Goal: Task Accomplishment & Management: Use online tool/utility

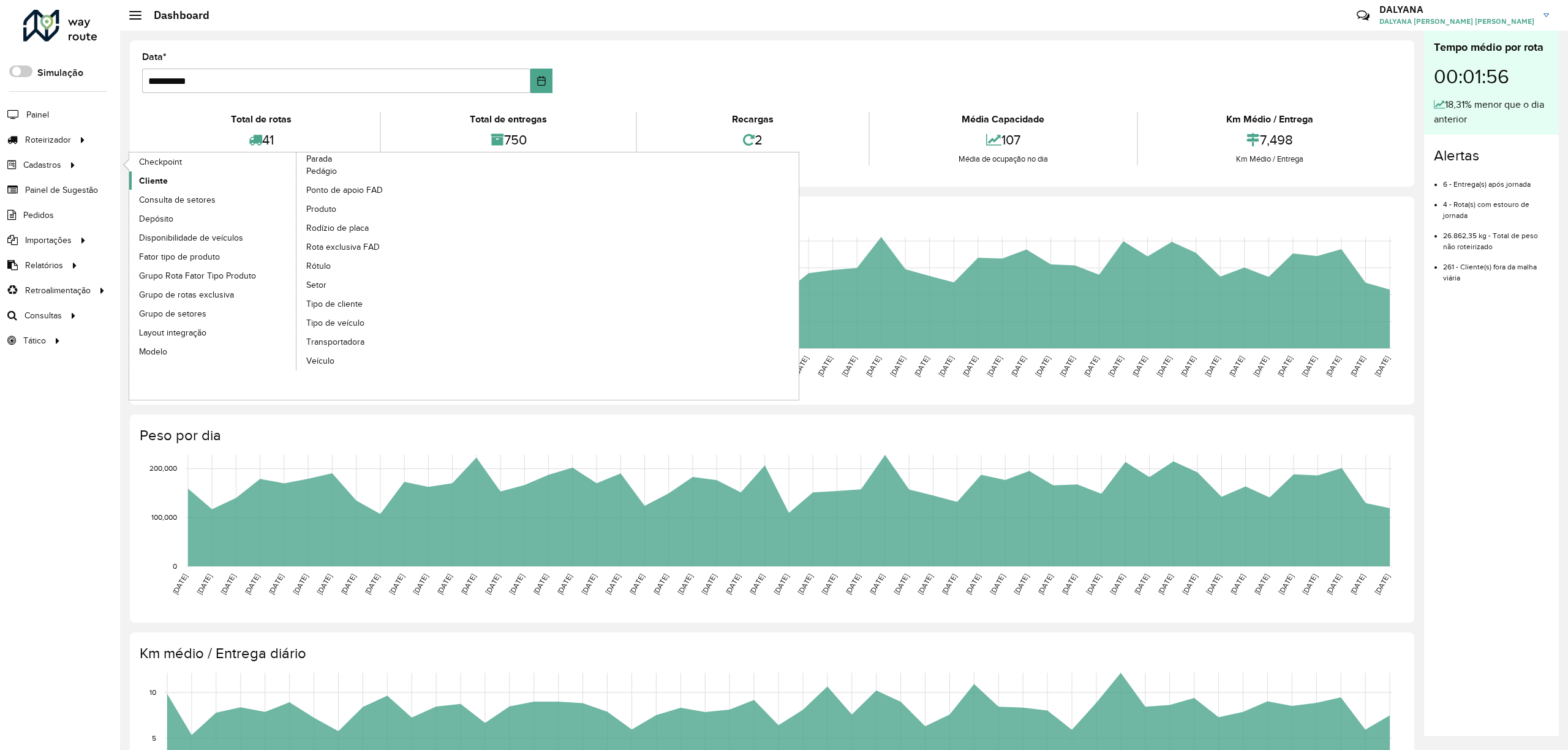
click at [158, 178] on span "Cliente" at bounding box center [154, 181] width 29 height 13
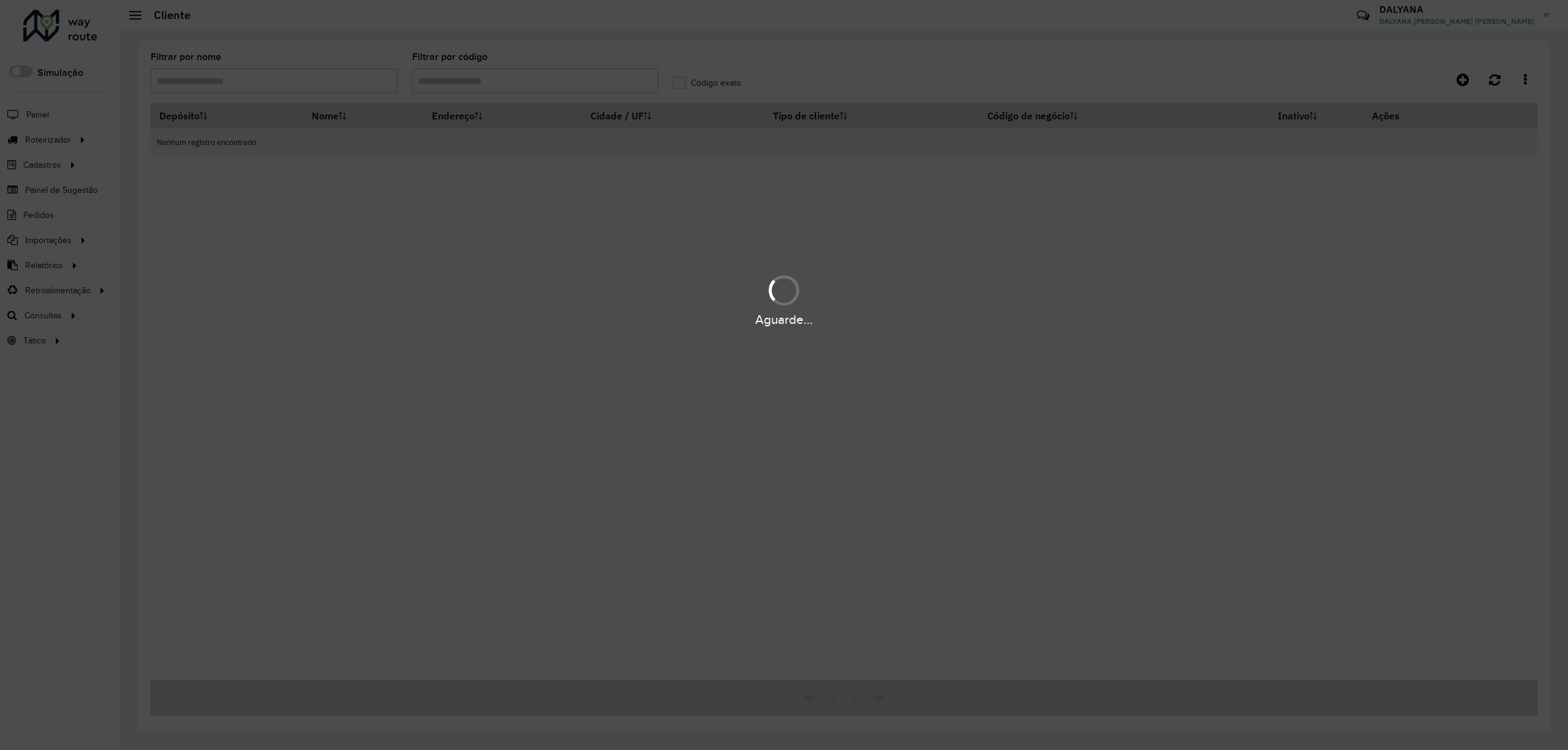
click at [574, 84] on div "Aguarde..." at bounding box center [784, 375] width 1568 height 750
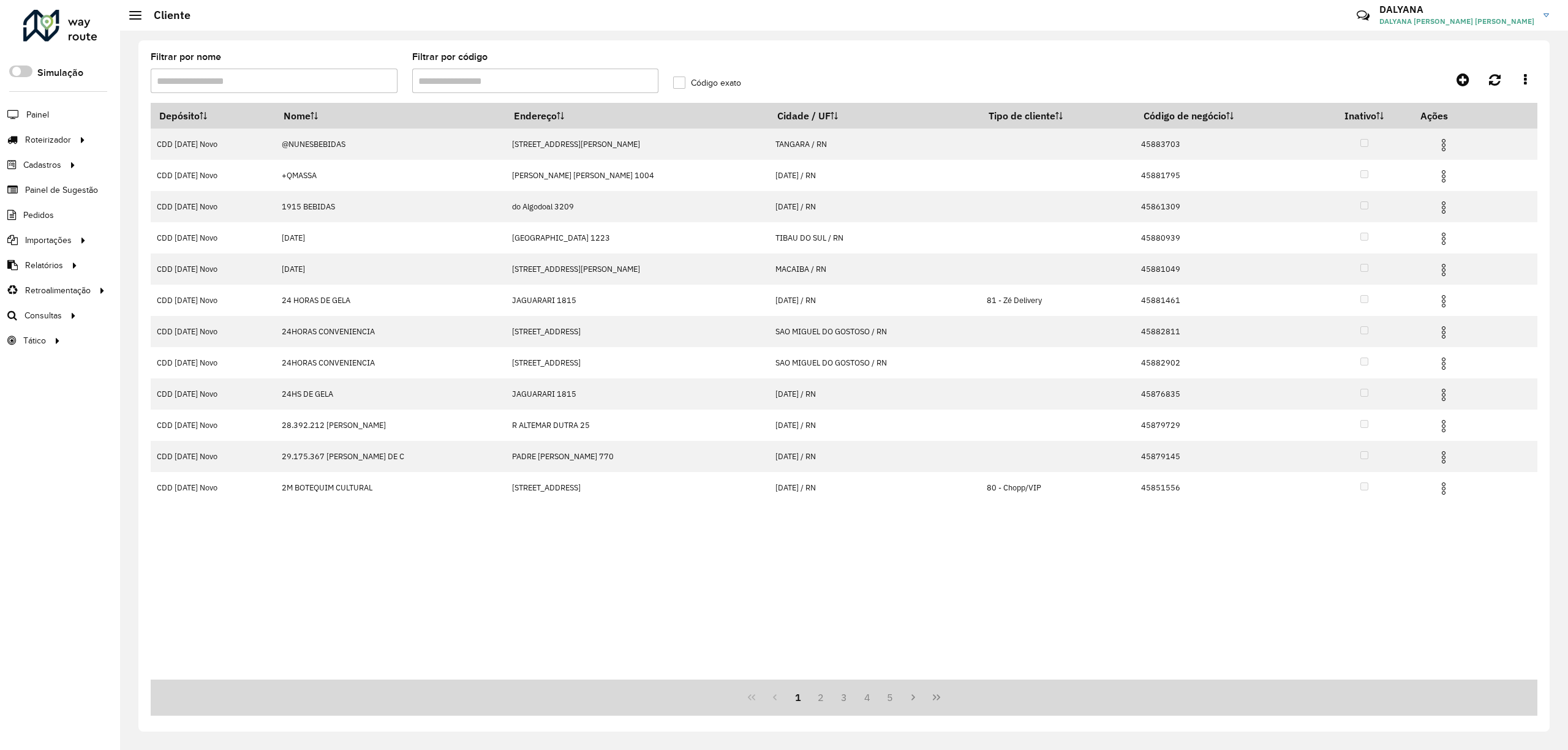
click at [451, 75] on input "Filtrar por código" at bounding box center [536, 81] width 247 height 25
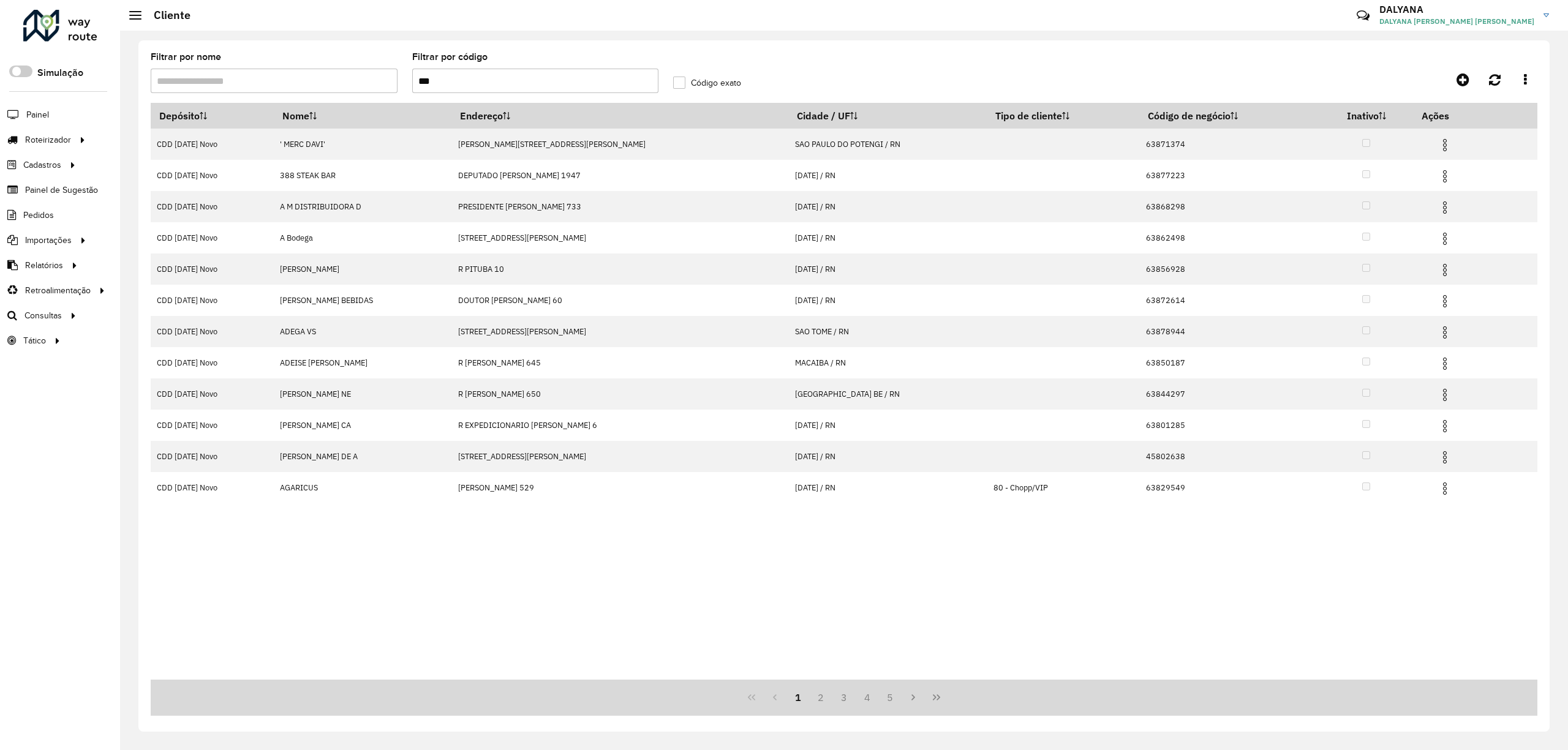
click at [468, 77] on input "***" at bounding box center [536, 81] width 247 height 25
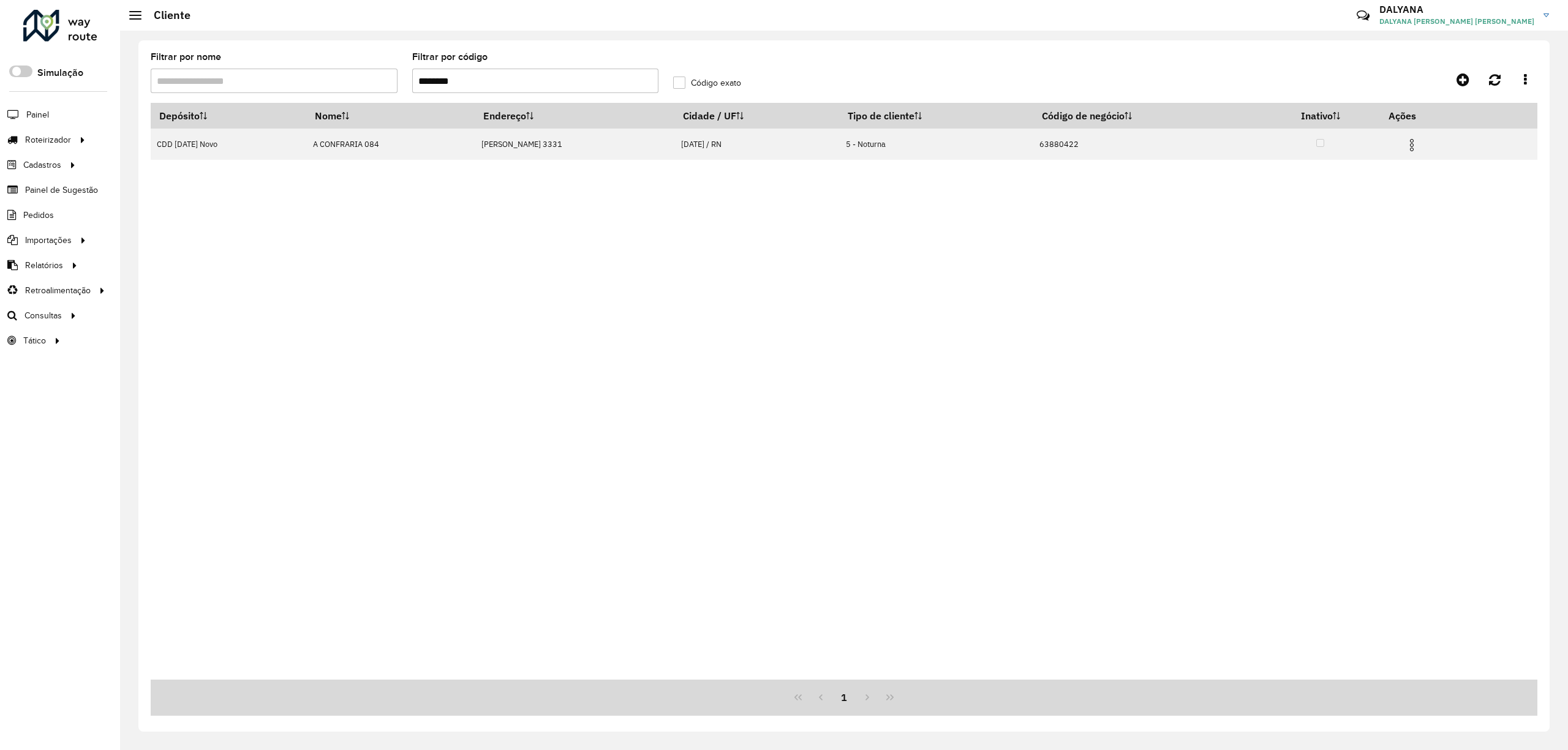
type input "********"
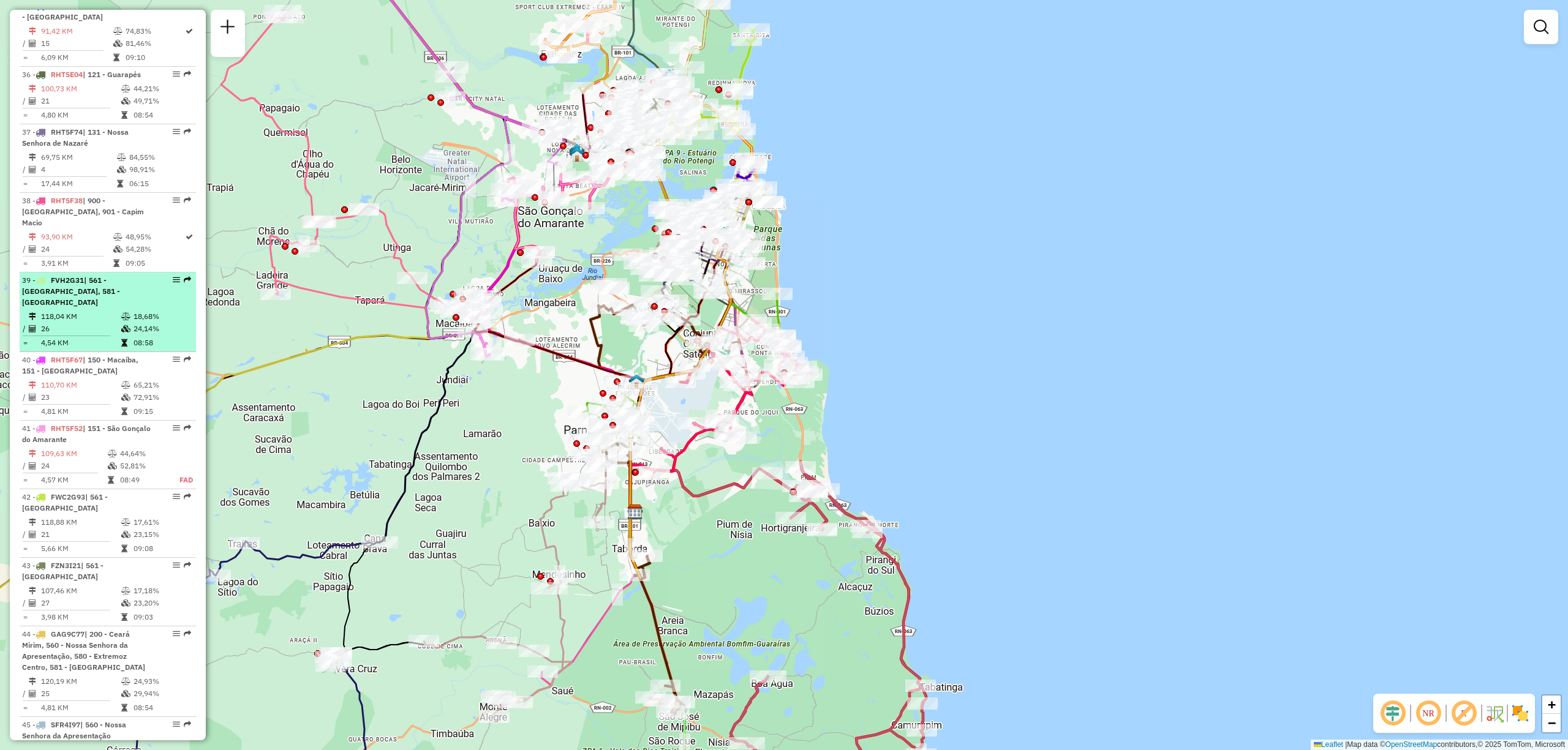
scroll to position [3101, 0]
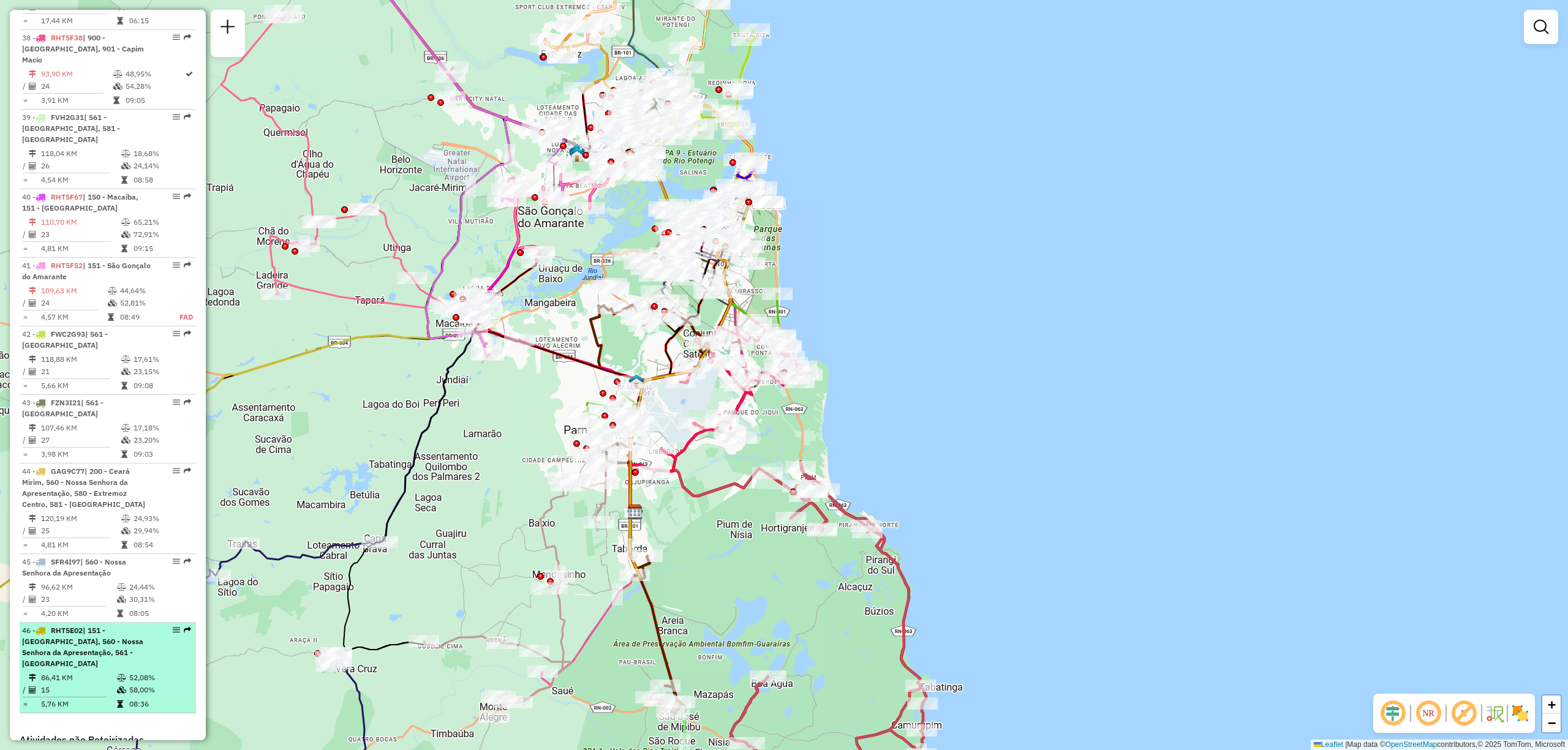
select select "**********"
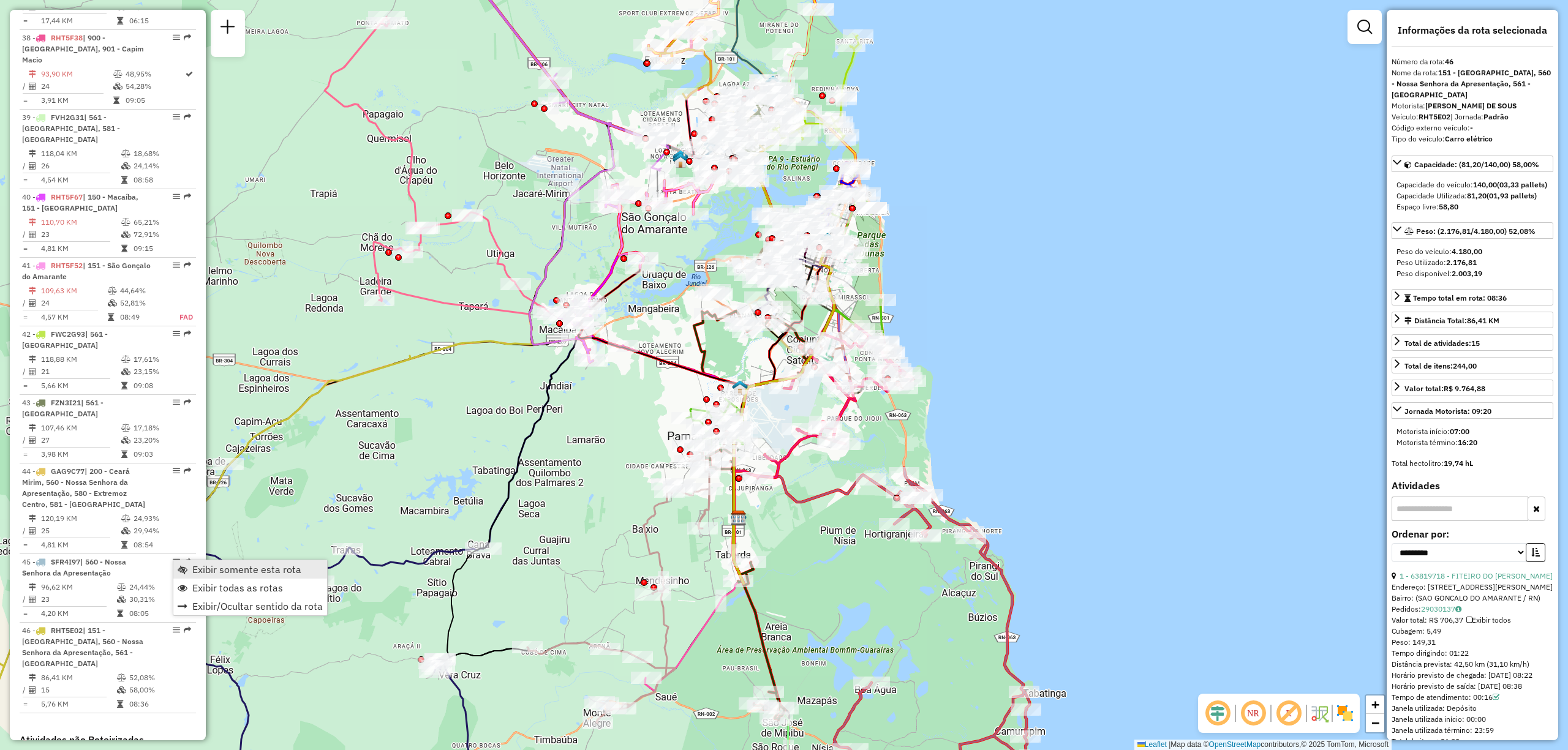
click at [250, 571] on span "Exibir somente esta rota" at bounding box center [246, 569] width 109 height 10
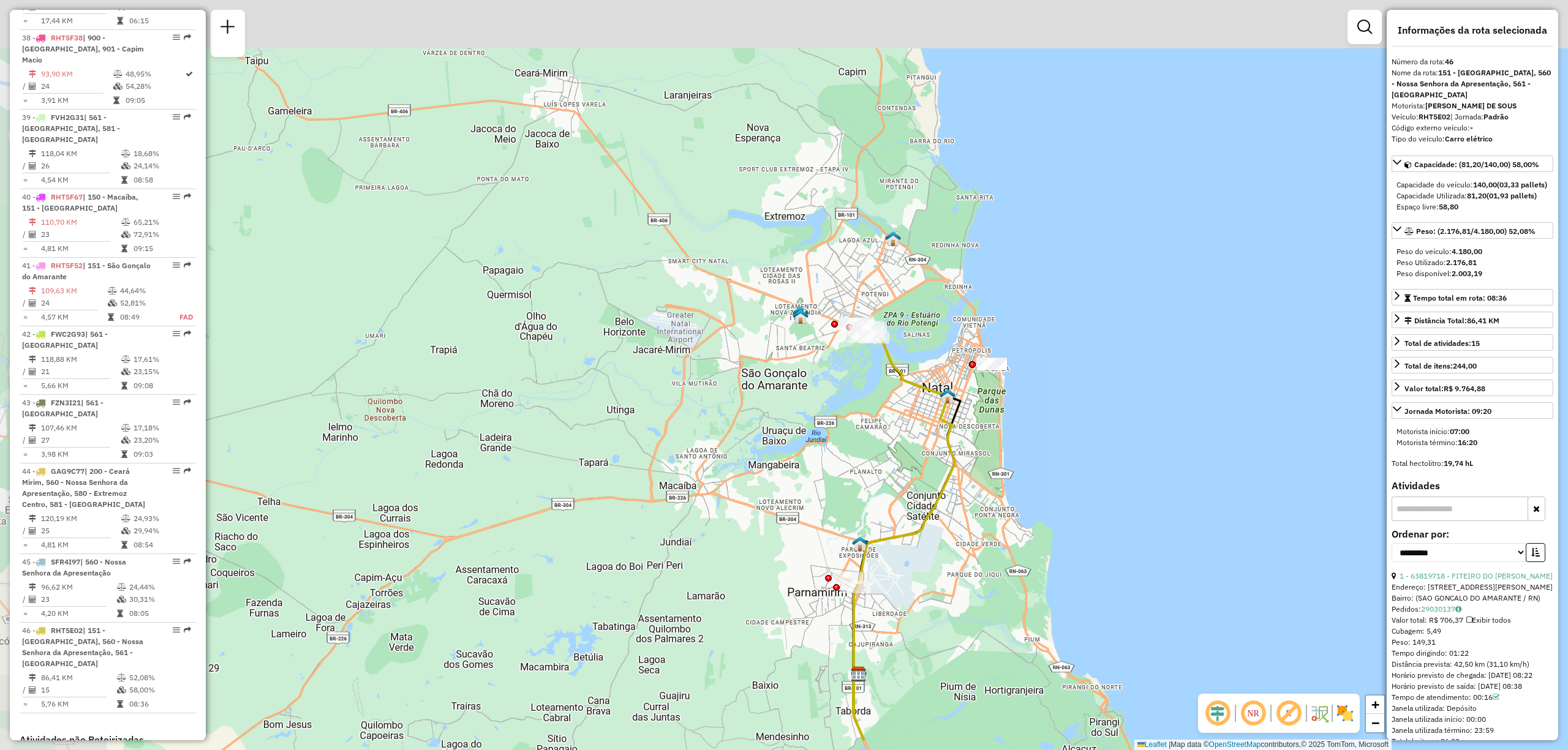
drag, startPoint x: 640, startPoint y: 285, endPoint x: 760, endPoint y: 441, distance: 196.8
click at [760, 441] on div "Janela de atendimento Grade de atendimento Capacidade Transportadoras Veículos …" at bounding box center [784, 375] width 1568 height 750
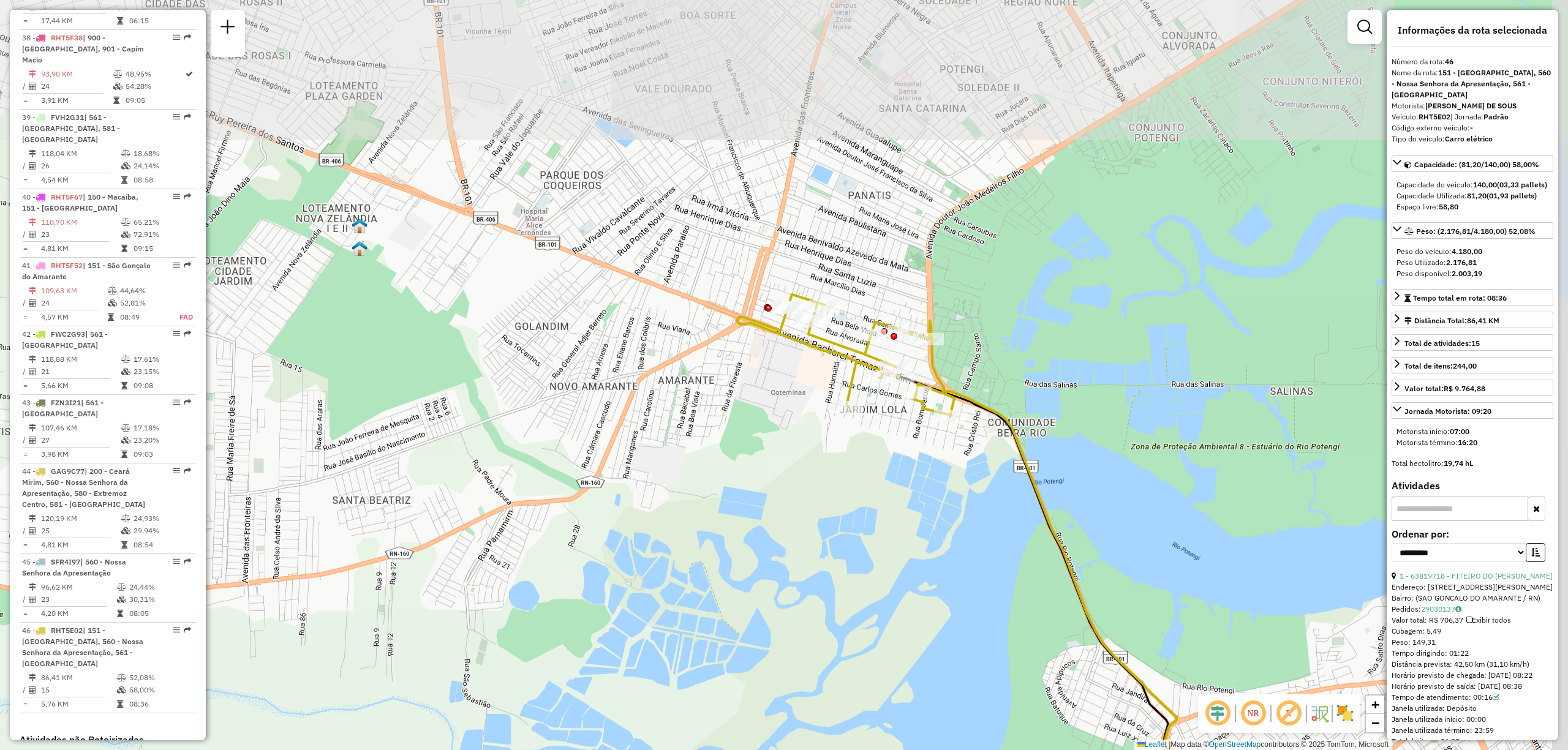
drag, startPoint x: 974, startPoint y: 335, endPoint x: 822, endPoint y: 510, distance: 231.8
click at [822, 510] on div "Janela de atendimento Grade de atendimento Capacidade Transportadoras Veículos …" at bounding box center [784, 375] width 1568 height 750
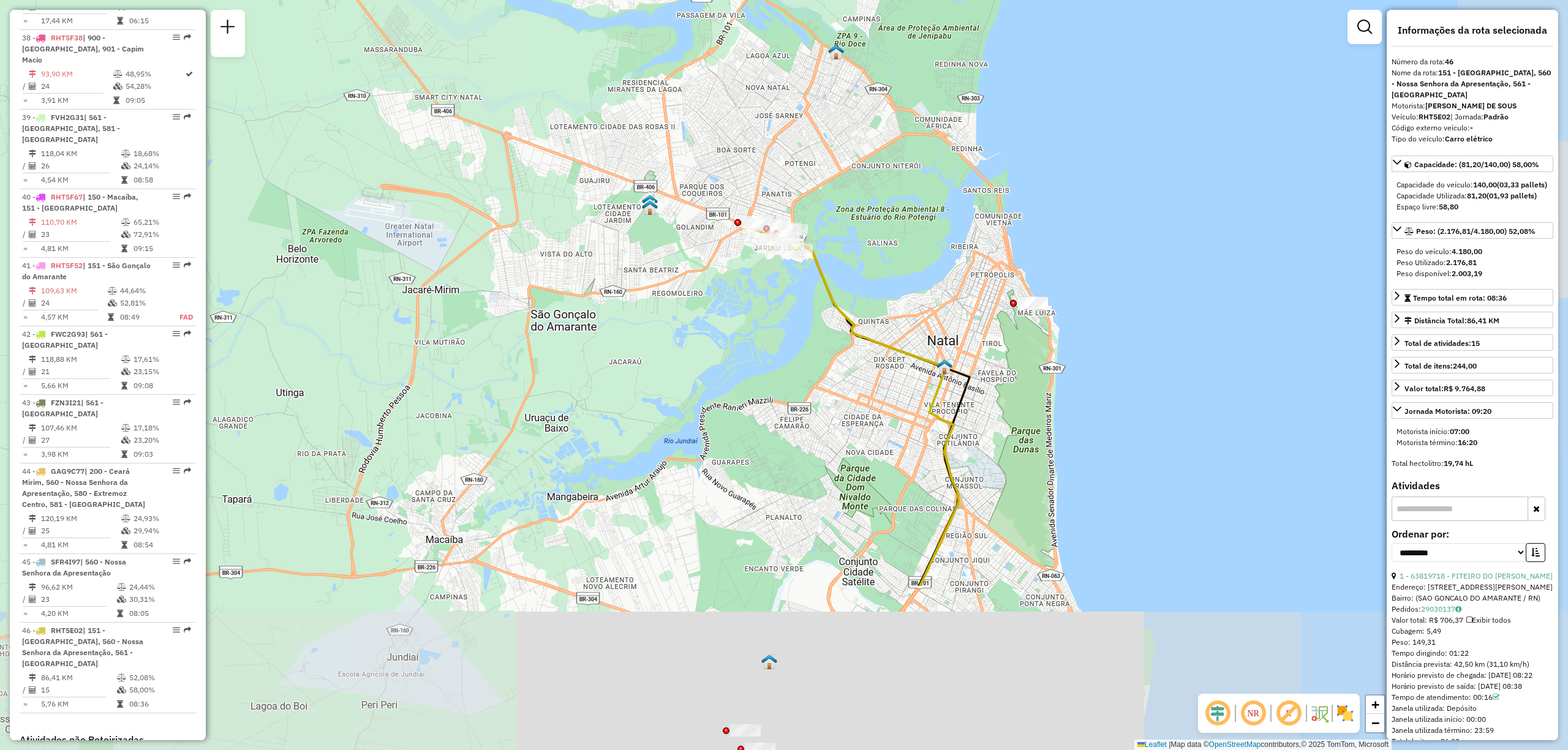
drag, startPoint x: 915, startPoint y: 603, endPoint x: 777, endPoint y: 363, distance: 276.8
click at [777, 363] on div "Janela de atendimento Grade de atendimento Capacidade Transportadoras Veículos …" at bounding box center [784, 375] width 1568 height 750
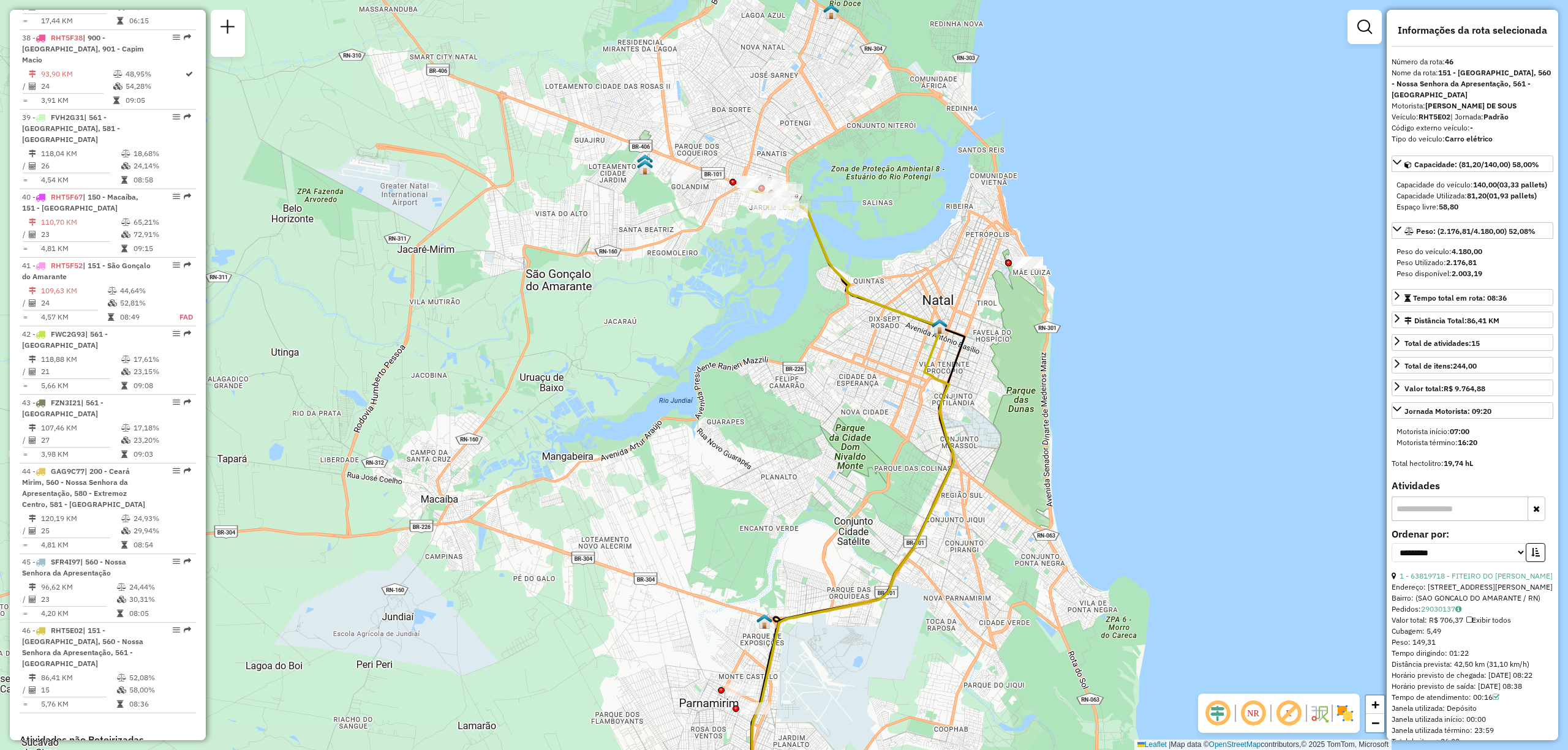
drag, startPoint x: 772, startPoint y: 518, endPoint x: 767, endPoint y: 478, distance: 40.3
click at [767, 478] on div "Janela de atendimento Grade de atendimento Capacidade Transportadoras Veículos …" at bounding box center [784, 375] width 1568 height 750
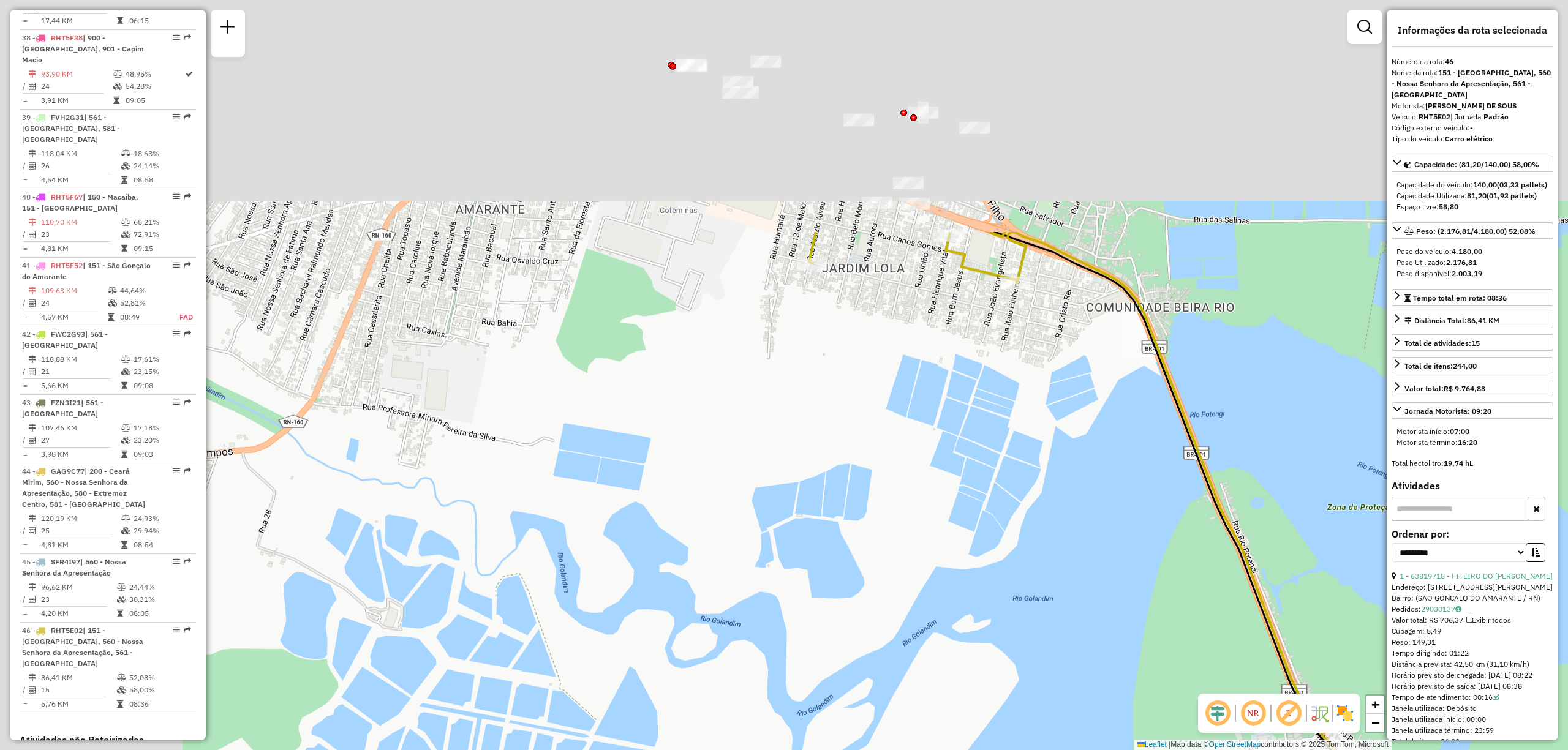
drag, startPoint x: 865, startPoint y: 306, endPoint x: 1145, endPoint y: 618, distance: 419.2
click at [1145, 626] on div "Janela de atendimento Grade de atendimento Capacidade Transportadoras Veículos …" at bounding box center [784, 375] width 1568 height 750
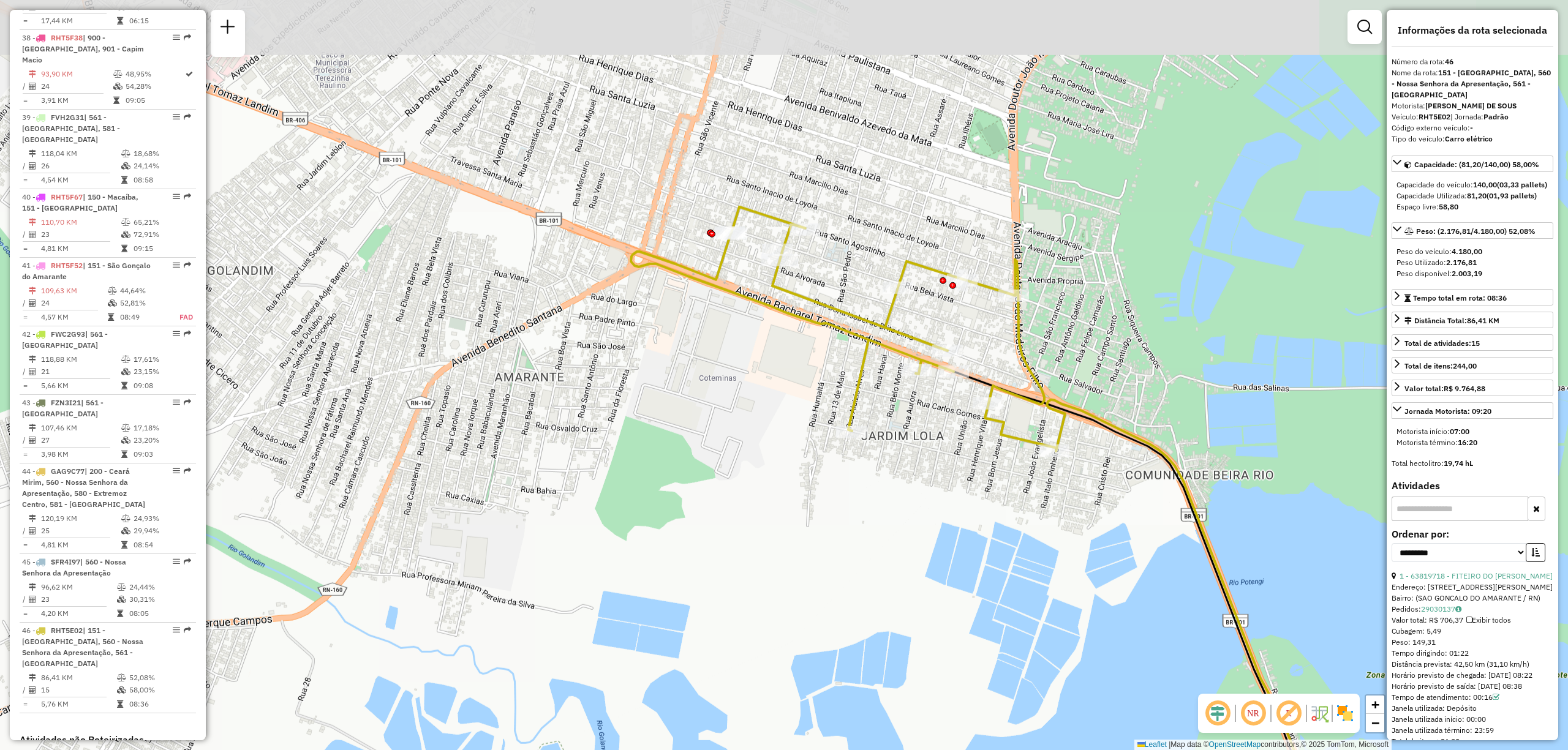
drag, startPoint x: 991, startPoint y: 404, endPoint x: 979, endPoint y: 489, distance: 85.8
click at [979, 489] on div "Janela de atendimento Grade de atendimento Capacidade Transportadoras Veículos …" at bounding box center [784, 375] width 1568 height 750
